Goal: Transaction & Acquisition: Download file/media

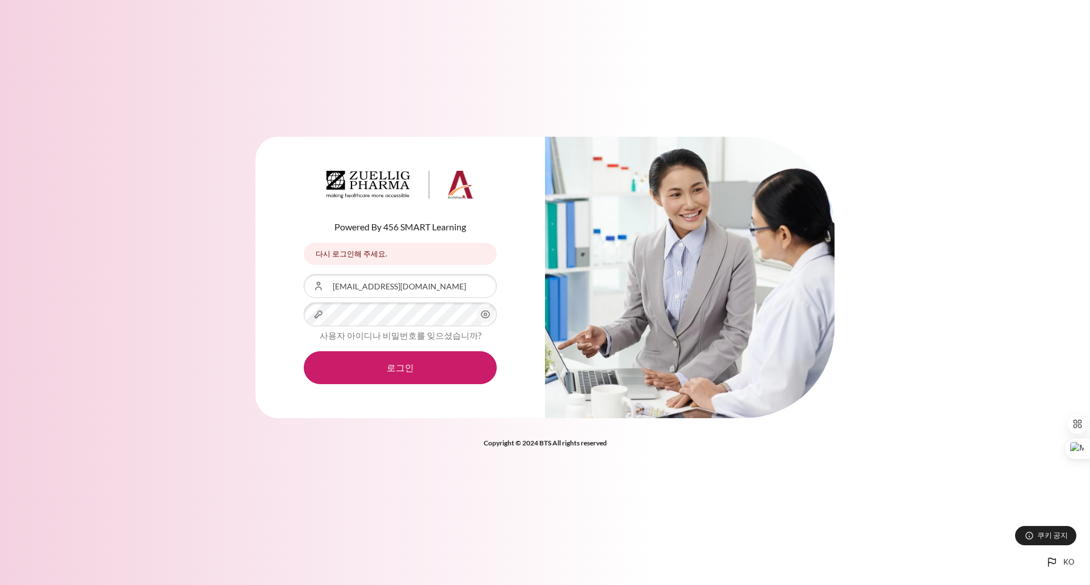
type input "[EMAIL_ADDRESS][DOMAIN_NAME]"
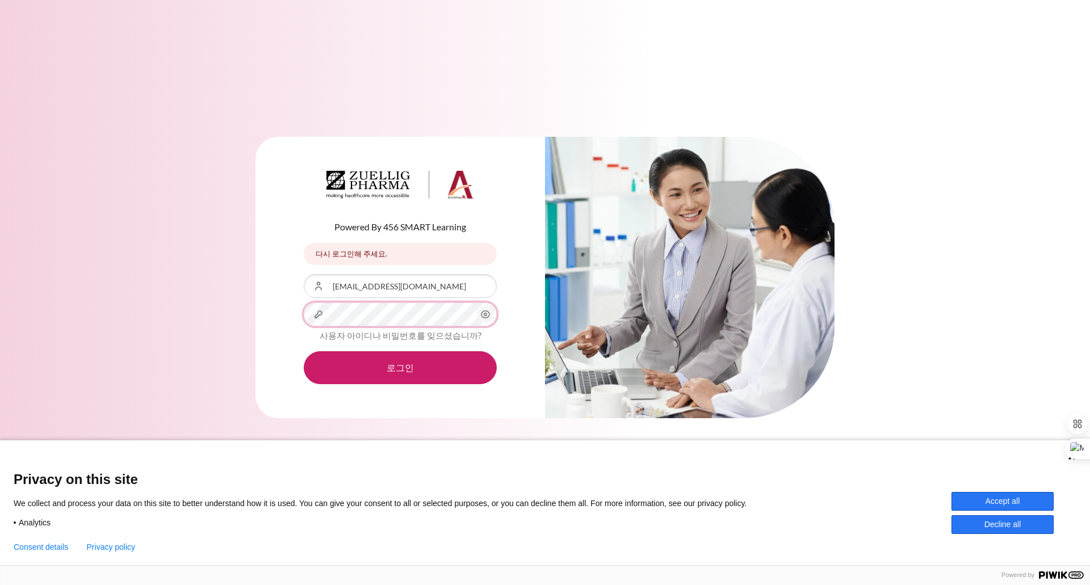
click at [304, 351] on button "로그인" at bounding box center [400, 367] width 193 height 33
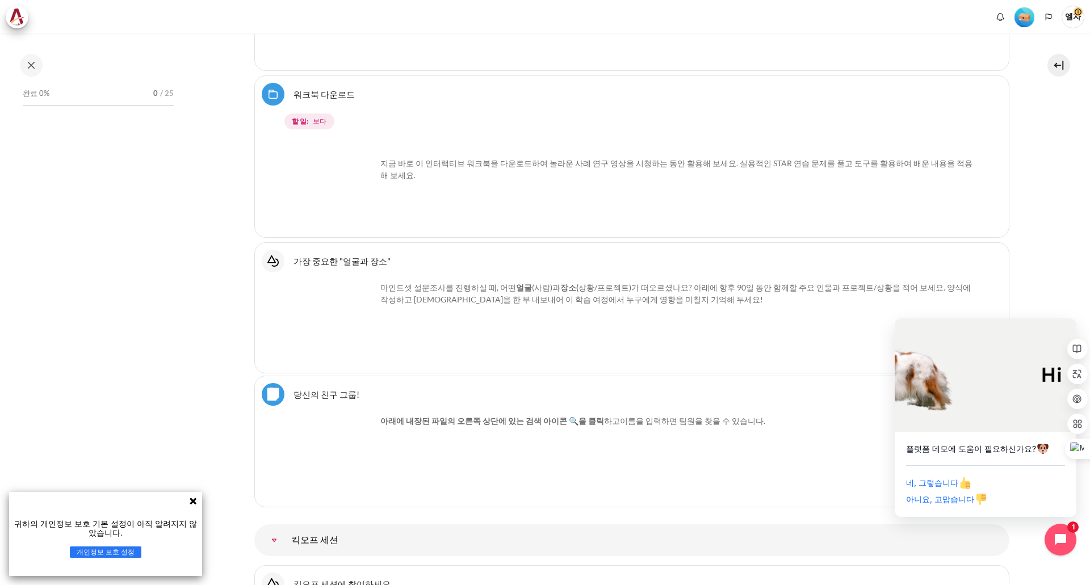
scroll to position [794, 0]
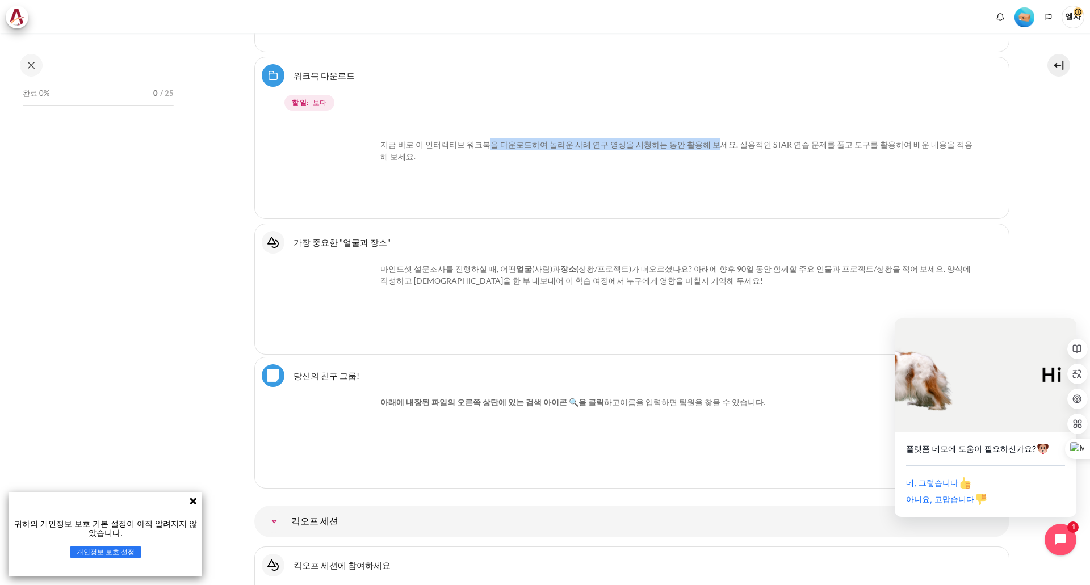
drag, startPoint x: 482, startPoint y: 147, endPoint x: 696, endPoint y: 137, distance: 213.6
click at [696, 137] on p "지금 바로 이 인터랙티브 워크북을 다운로드하여 놀라운 사례 연구 영상을 시청하는 동안 활용해 보세요. 실용적인 STAR 연습 문제를 풀고 도구…" at bounding box center [631, 145] width 681 height 36
click at [750, 173] on div "지금 바로 이 인터랙티브 워크북을 다운로드하여 놀라운 사례 연구 영상을 시청하는 동안 활용해 보세요. 실용적인 STAR 연습 문제를 풀고 도구…" at bounding box center [631, 167] width 681 height 90
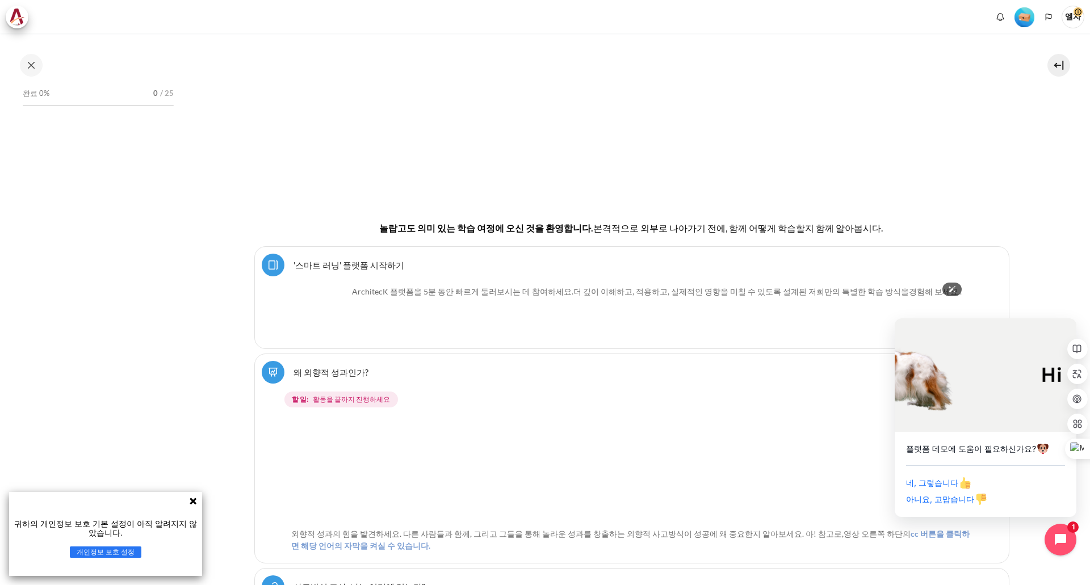
scroll to position [284, 0]
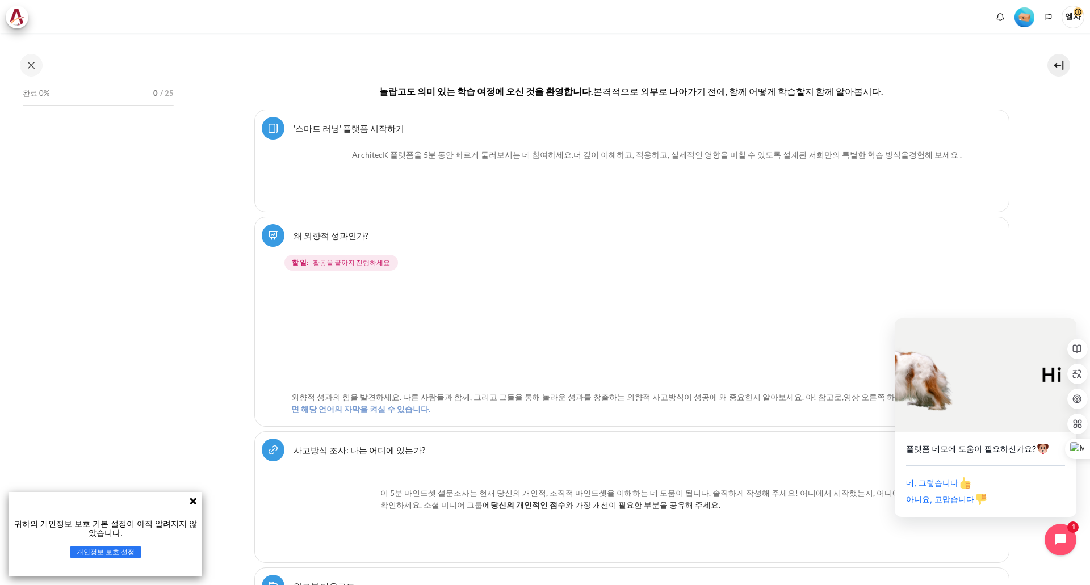
click at [196, 499] on icon at bounding box center [193, 501] width 7 height 7
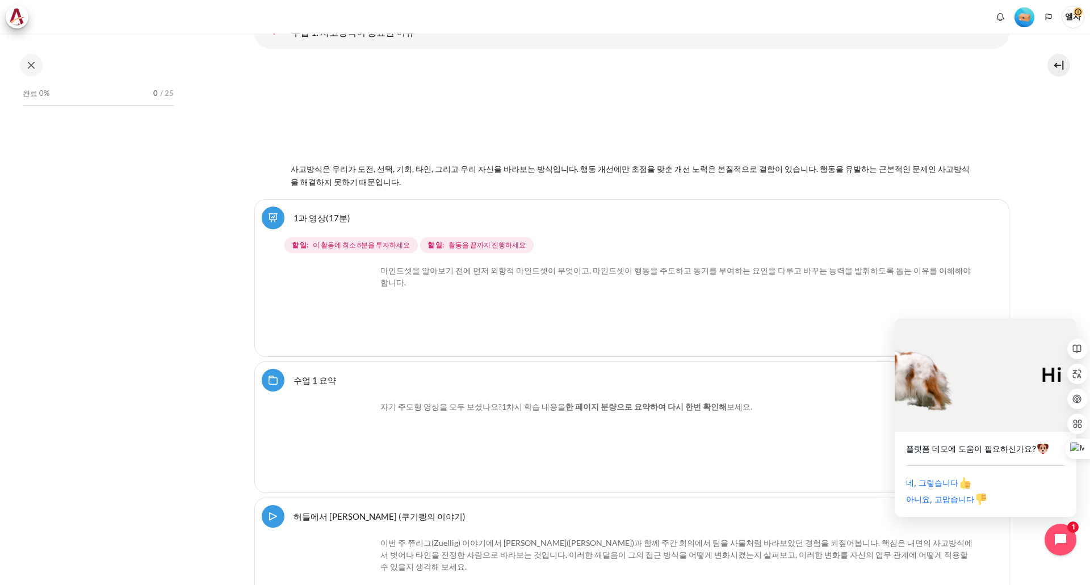
scroll to position [1192, 0]
